Goal: Information Seeking & Learning: Learn about a topic

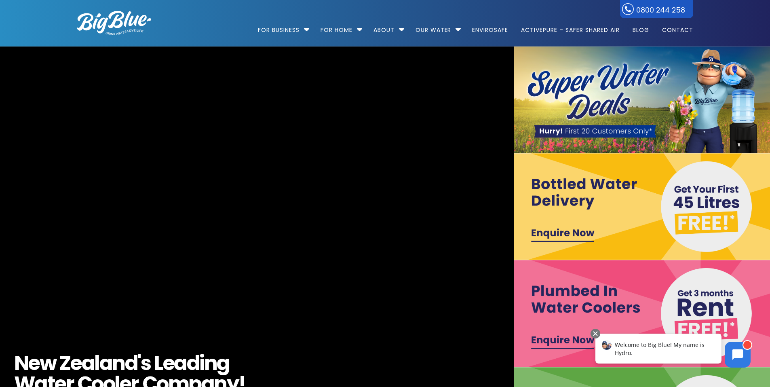
click at [593, 86] on img at bounding box center [642, 99] width 257 height 107
click at [596, 129] on img at bounding box center [642, 99] width 257 height 107
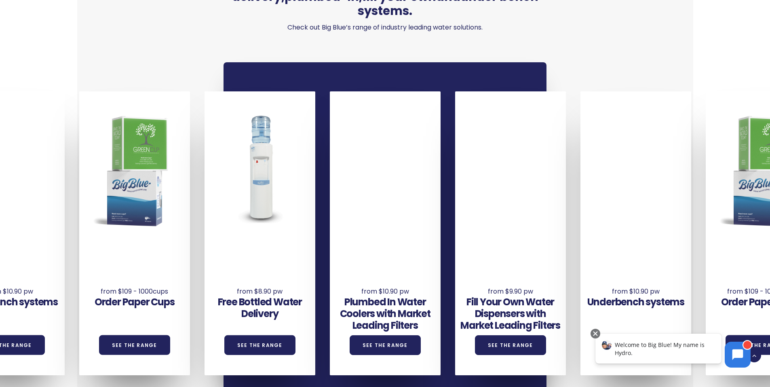
scroll to position [566, 0]
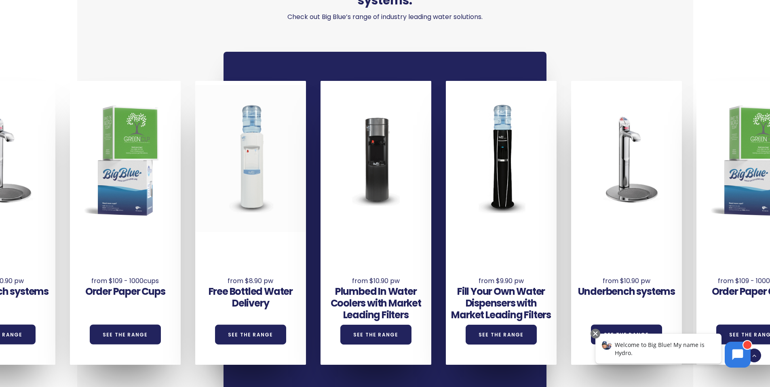
drag, startPoint x: 749, startPoint y: 180, endPoint x: 239, endPoint y: 182, distance: 510.3
click at [239, 182] on div "Underbench systems See the Range Order Paper Cups See the Range Free Bottled Wa…" at bounding box center [633, 223] width 1503 height 284
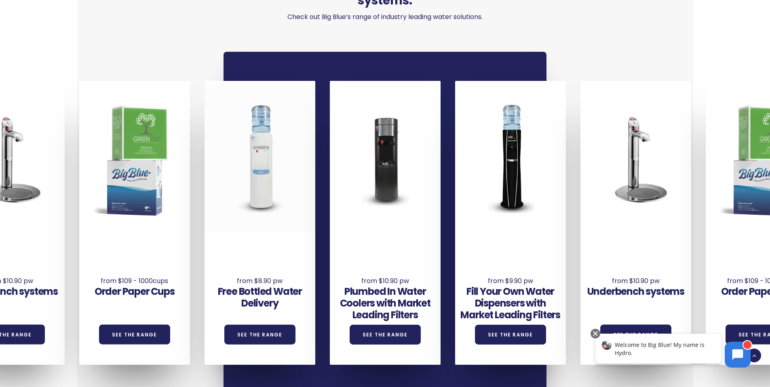
click at [254, 155] on div at bounding box center [259, 158] width 111 height 147
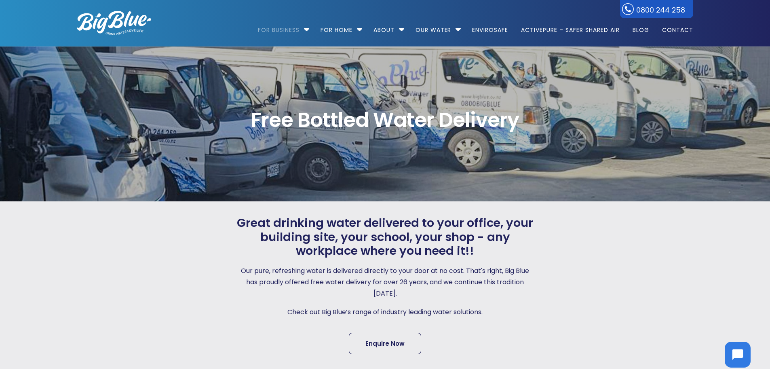
click at [386, 347] on link "Enquire Now" at bounding box center [385, 343] width 72 height 21
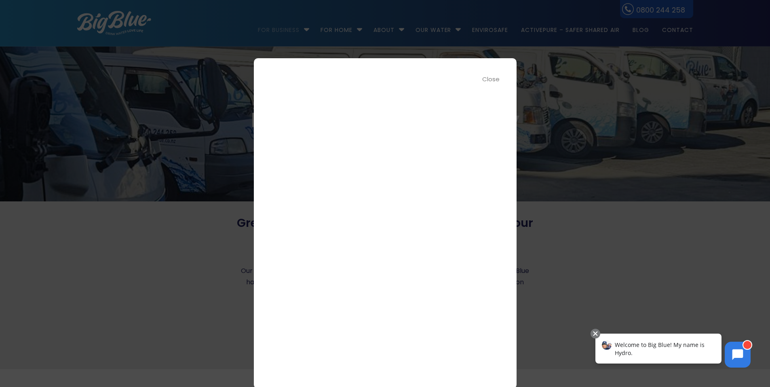
scroll to position [21, 0]
click at [491, 78] on div "Close" at bounding box center [491, 78] width 18 height 9
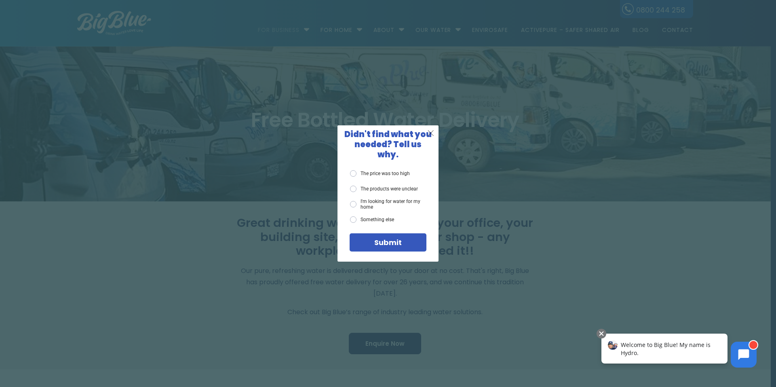
click at [432, 136] on span "X" at bounding box center [430, 133] width 7 height 10
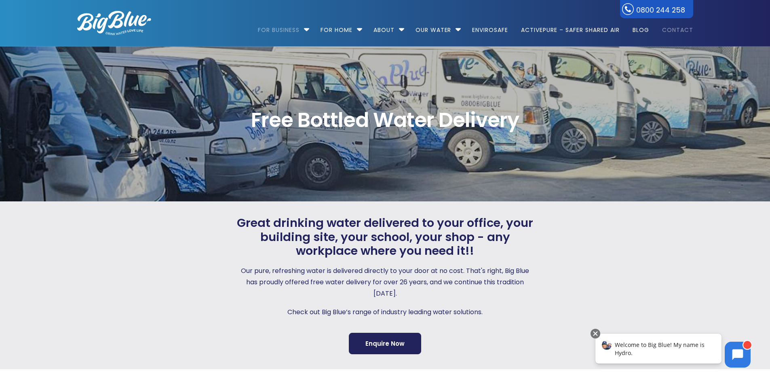
click at [667, 27] on link "Contact" at bounding box center [674, 26] width 37 height 52
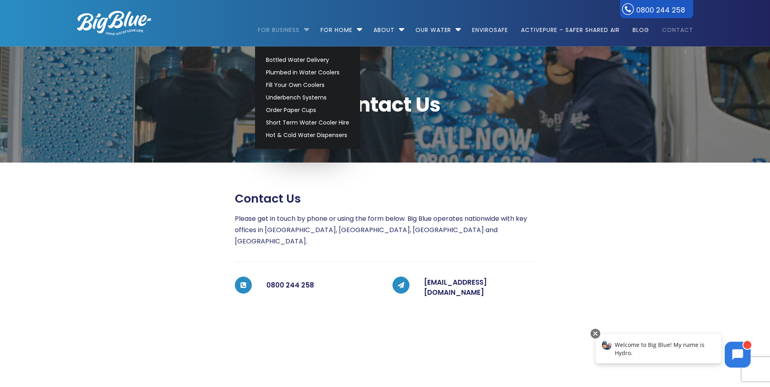
click at [280, 30] on link "For Business" at bounding box center [281, 26] width 47 height 52
click at [285, 59] on link "Bottled Water Delivery" at bounding box center [307, 60] width 91 height 13
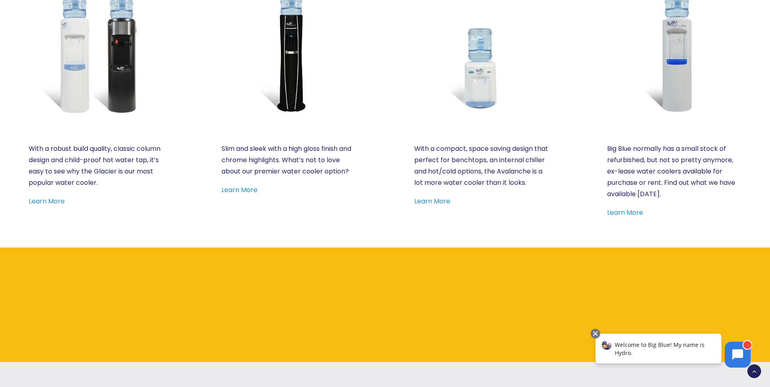
scroll to position [525, 0]
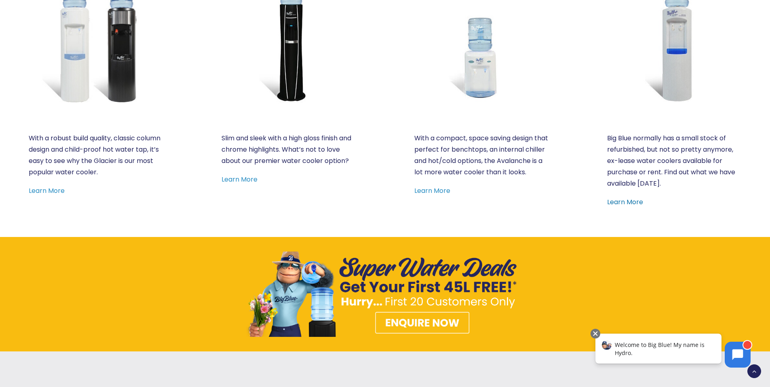
click at [623, 201] on link "Learn More" at bounding box center [625, 201] width 36 height 9
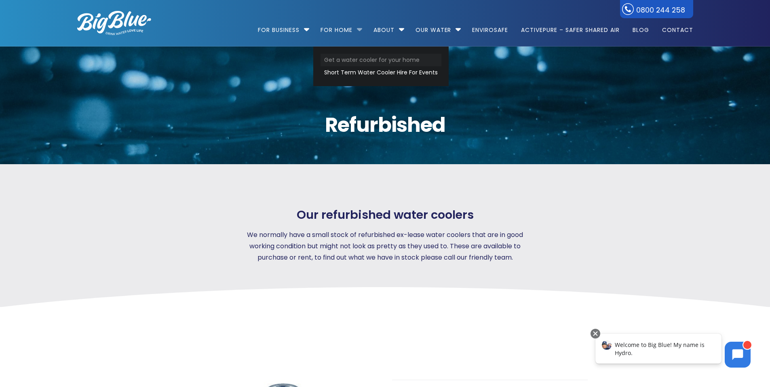
click at [344, 59] on link "Get a water cooler for your home" at bounding box center [380, 60] width 121 height 13
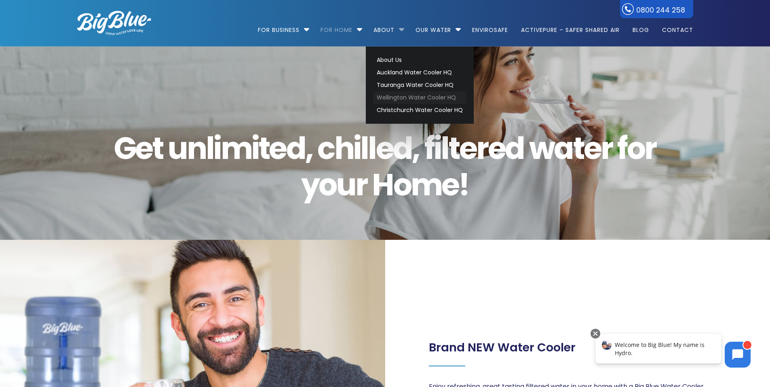
click at [394, 97] on link "Wellington Water Cooler HQ" at bounding box center [419, 97] width 93 height 13
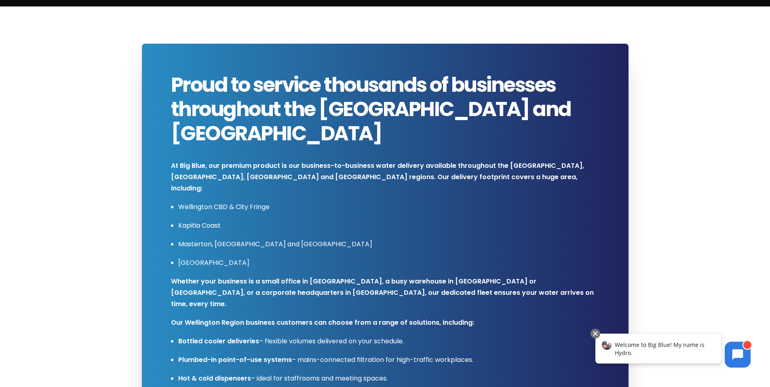
scroll to position [404, 0]
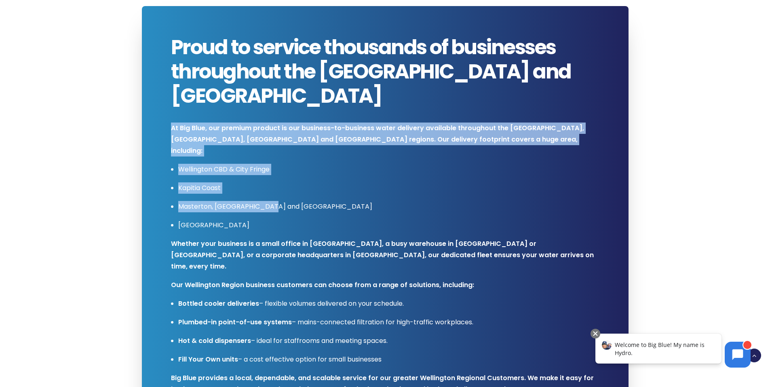
drag, startPoint x: 171, startPoint y: 127, endPoint x: 267, endPoint y: 201, distance: 121.3
click at [267, 201] on h3 "At Big Blue, our premium product is our business-to-business water delivery ava…" at bounding box center [385, 272] width 428 height 314
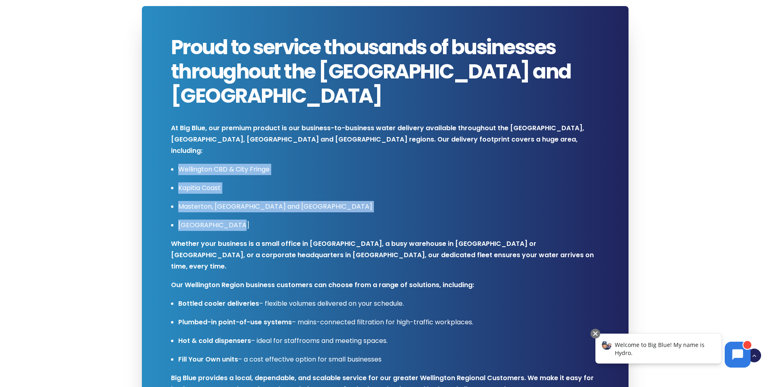
drag, startPoint x: 267, startPoint y: 201, endPoint x: 172, endPoint y: 152, distance: 107.0
click at [172, 164] on ul "Wellington CBD & City Fringe Kapitia Coast Masterton, Grey Town and Marlborough…" at bounding box center [385, 197] width 428 height 67
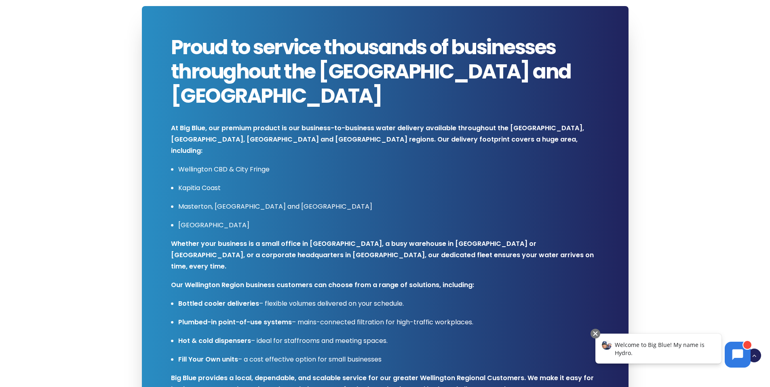
drag, startPoint x: 172, startPoint y: 152, endPoint x: 170, endPoint y: 128, distance: 24.8
click at [170, 128] on div "Proud to service thousands of businesses throughout the Wellington and Lower No…" at bounding box center [377, 239] width 443 height 408
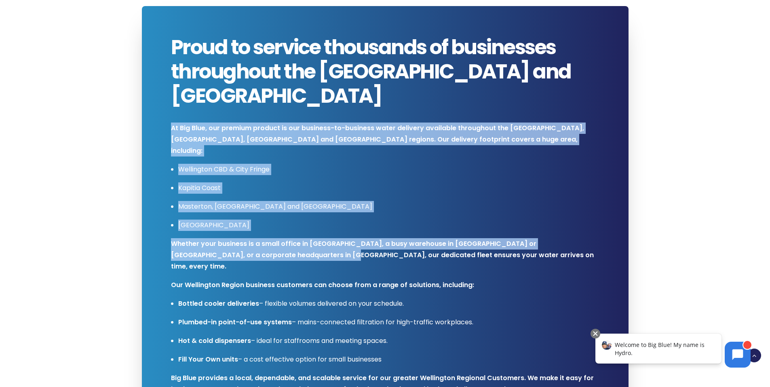
drag, startPoint x: 171, startPoint y: 125, endPoint x: 259, endPoint y: 242, distance: 145.8
click at [259, 242] on h3 "At Big Blue, our premium product is our business-to-business water delivery ava…" at bounding box center [385, 272] width 428 height 314
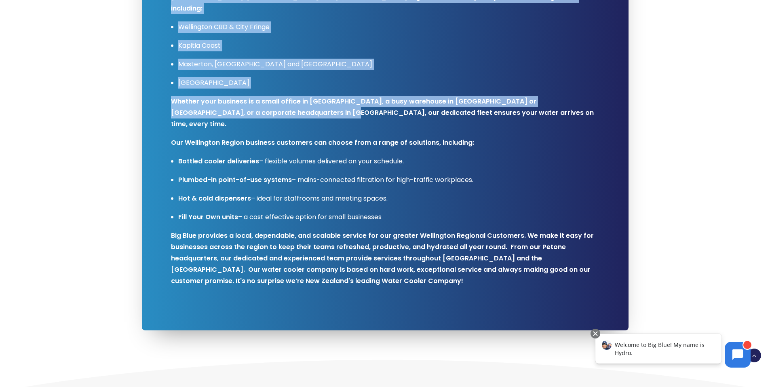
scroll to position [525, 0]
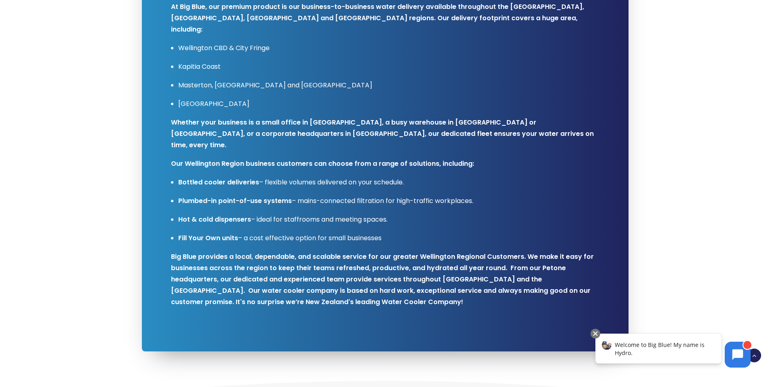
click at [240, 215] on strong "Hot & cold dispensers" at bounding box center [214, 219] width 73 height 9
drag, startPoint x: 381, startPoint y: 215, endPoint x: 168, endPoint y: 108, distance: 237.6
click at [168, 108] on div "Proud to service thousands of businesses throughout the Wellington and Lower No…" at bounding box center [377, 118] width 443 height 408
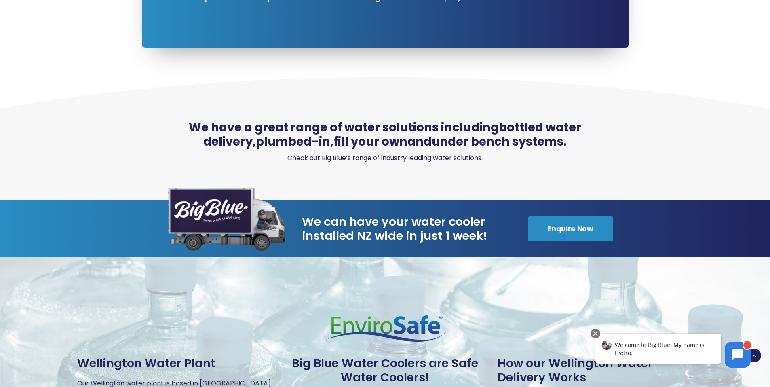
scroll to position [849, 0]
